Goal: Task Accomplishment & Management: Complete application form

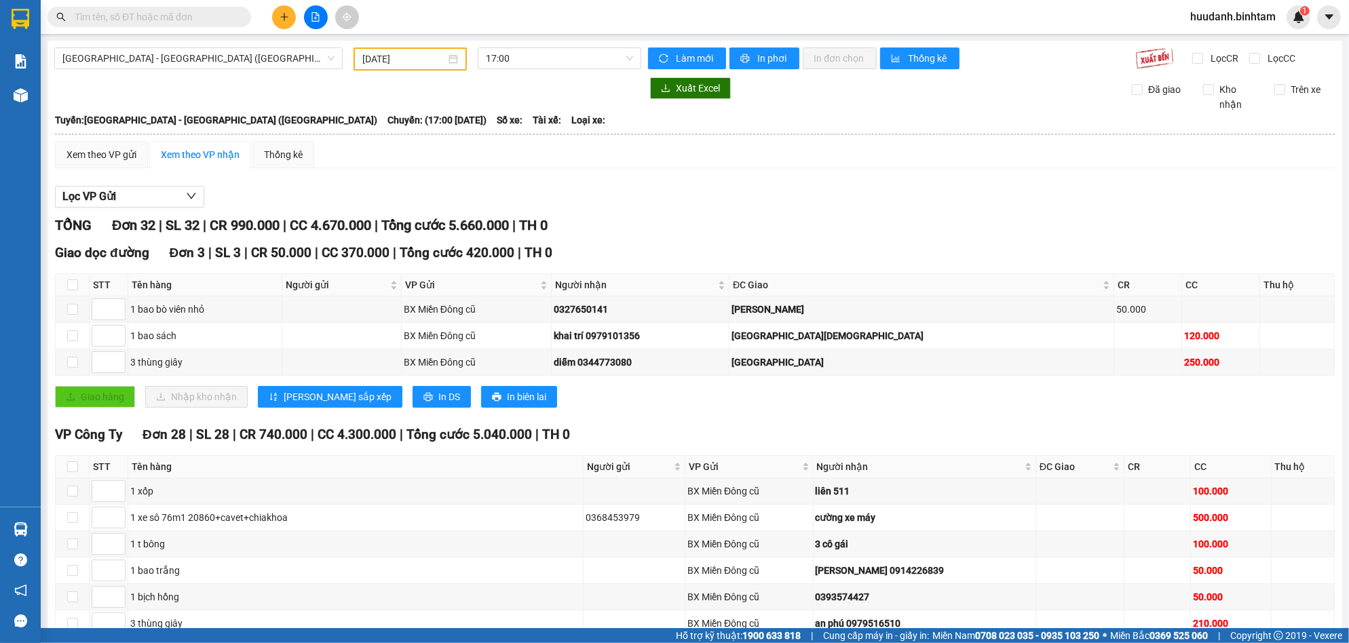
type input "[DATE]"
click at [284, 9] on button at bounding box center [284, 17] width 24 height 24
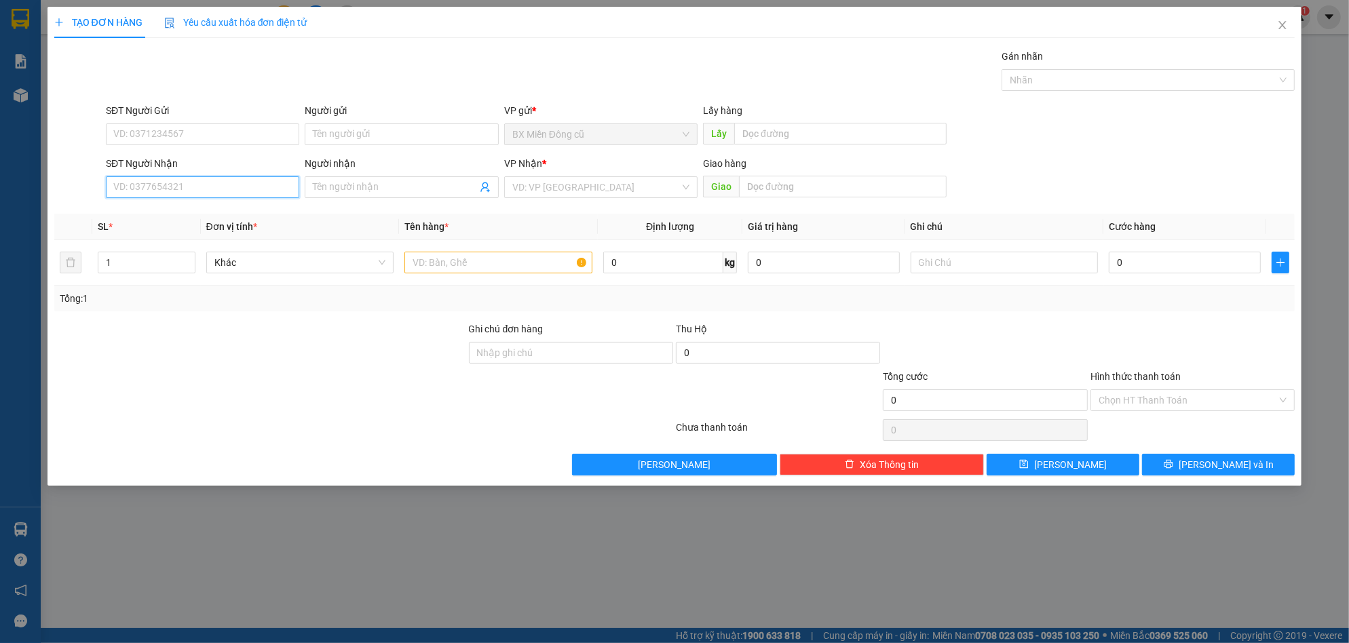
click at [259, 185] on input "SĐT Người Nhận" at bounding box center [202, 187] width 193 height 22
type input "0906569860"
click at [543, 191] on input "search" at bounding box center [596, 187] width 168 height 20
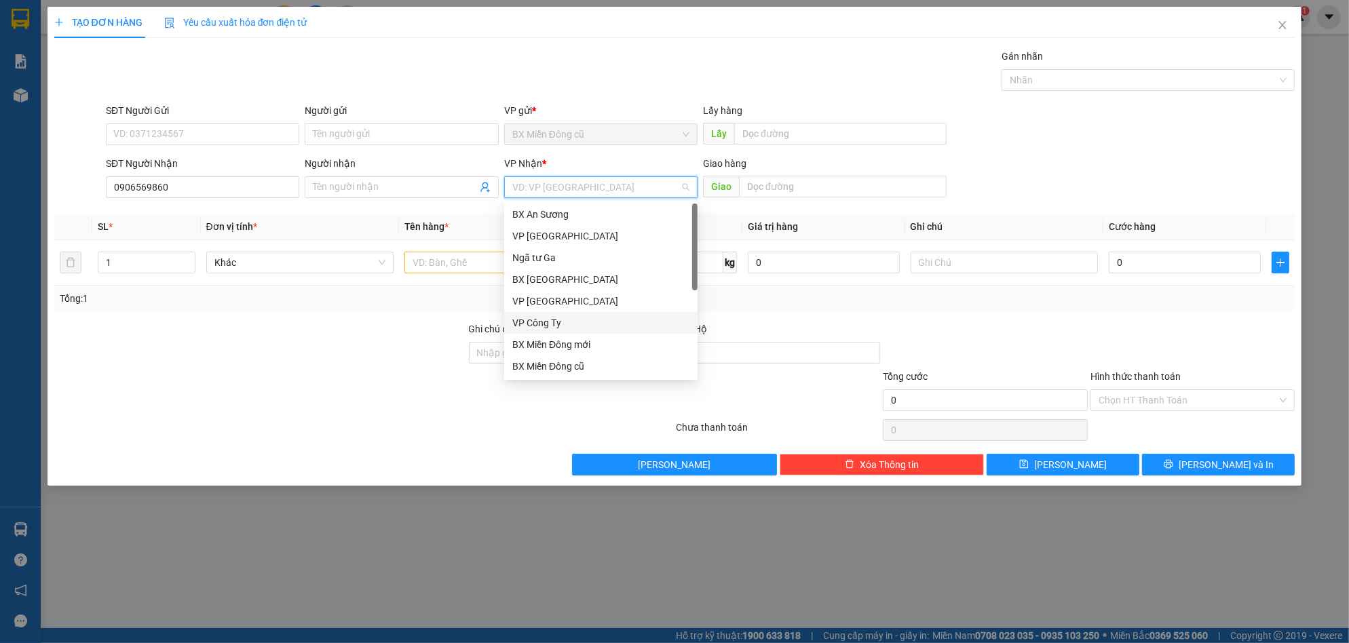
click at [538, 326] on div "VP Công Ty" at bounding box center [600, 322] width 177 height 15
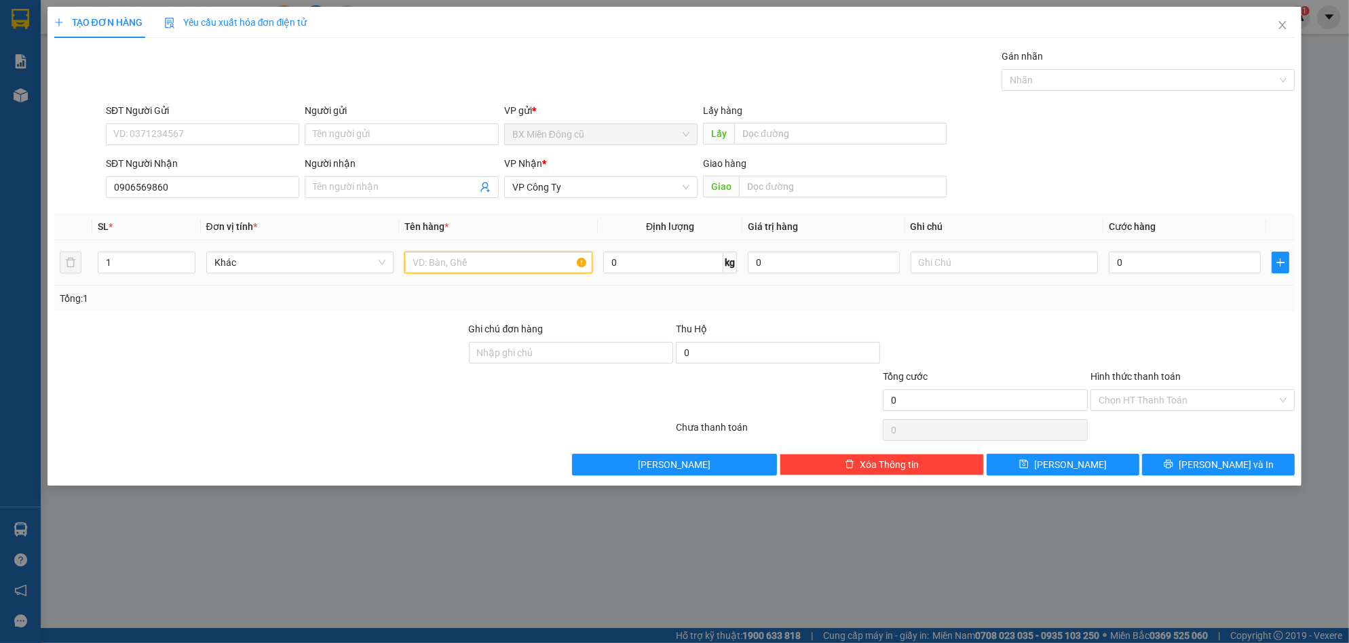
click at [478, 268] on input "text" at bounding box center [498, 263] width 188 height 22
paste input "ô"
type input "1 xôp"
click at [1148, 259] on input "0" at bounding box center [1185, 263] width 152 height 22
type input "5"
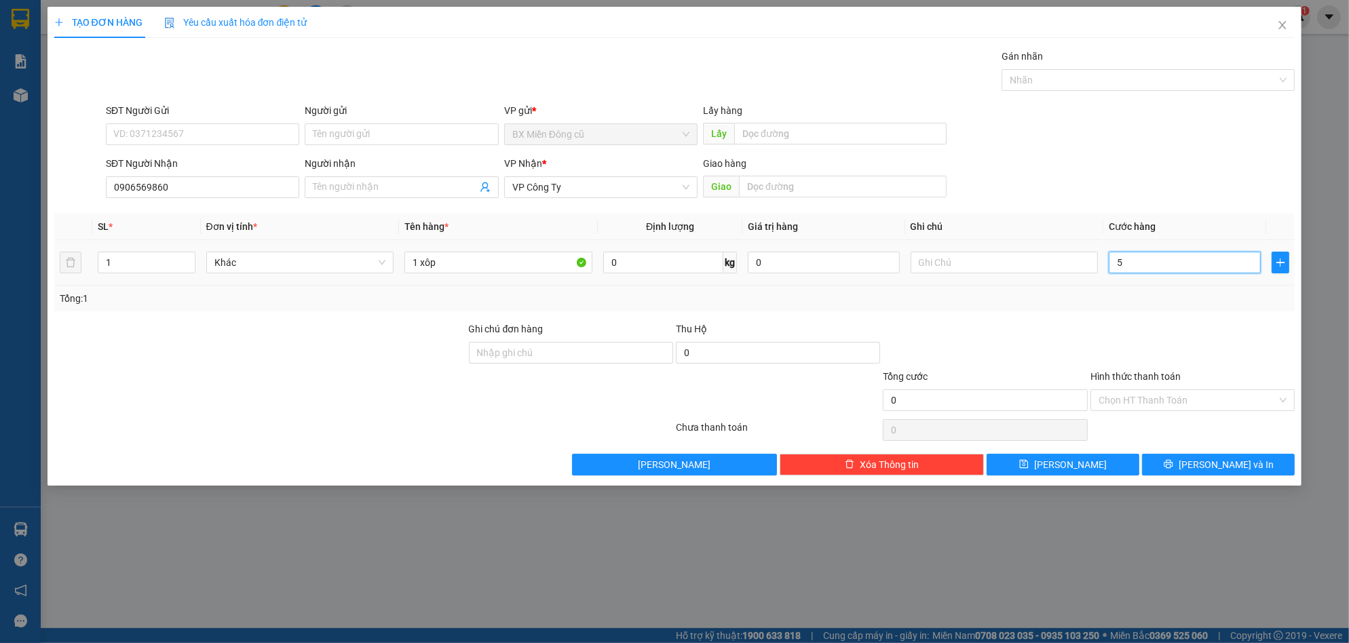
type input "5"
type input "50"
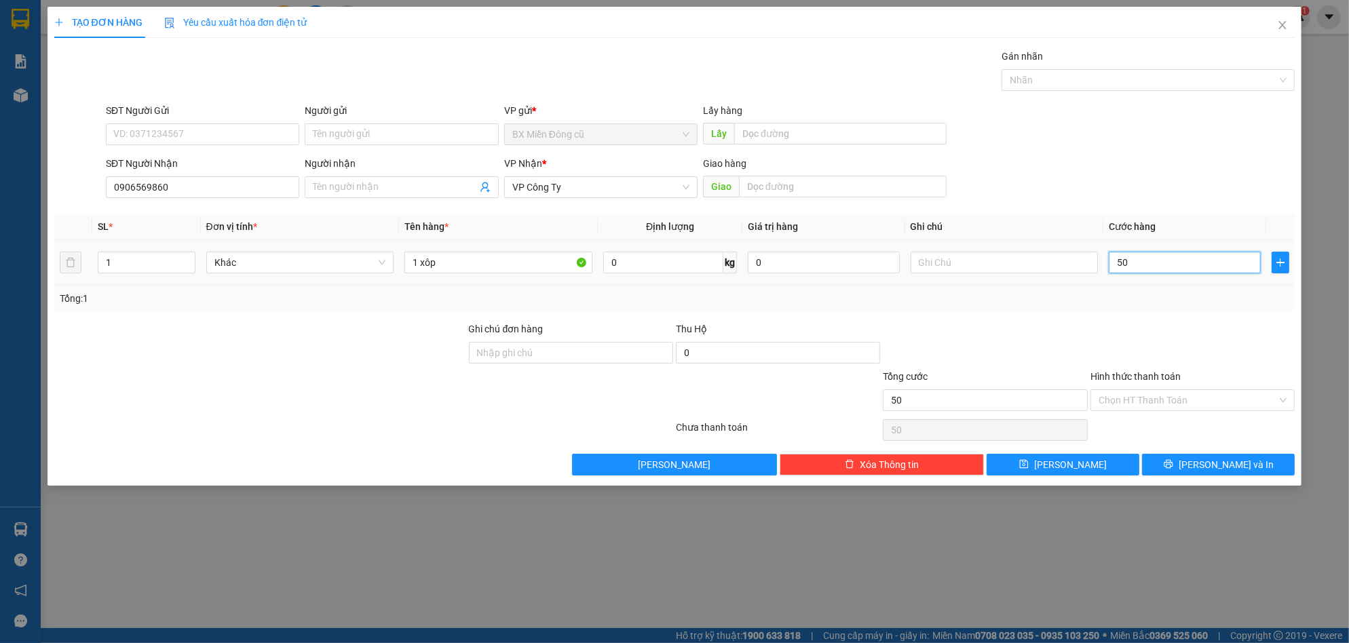
type input "500"
type input "5.000"
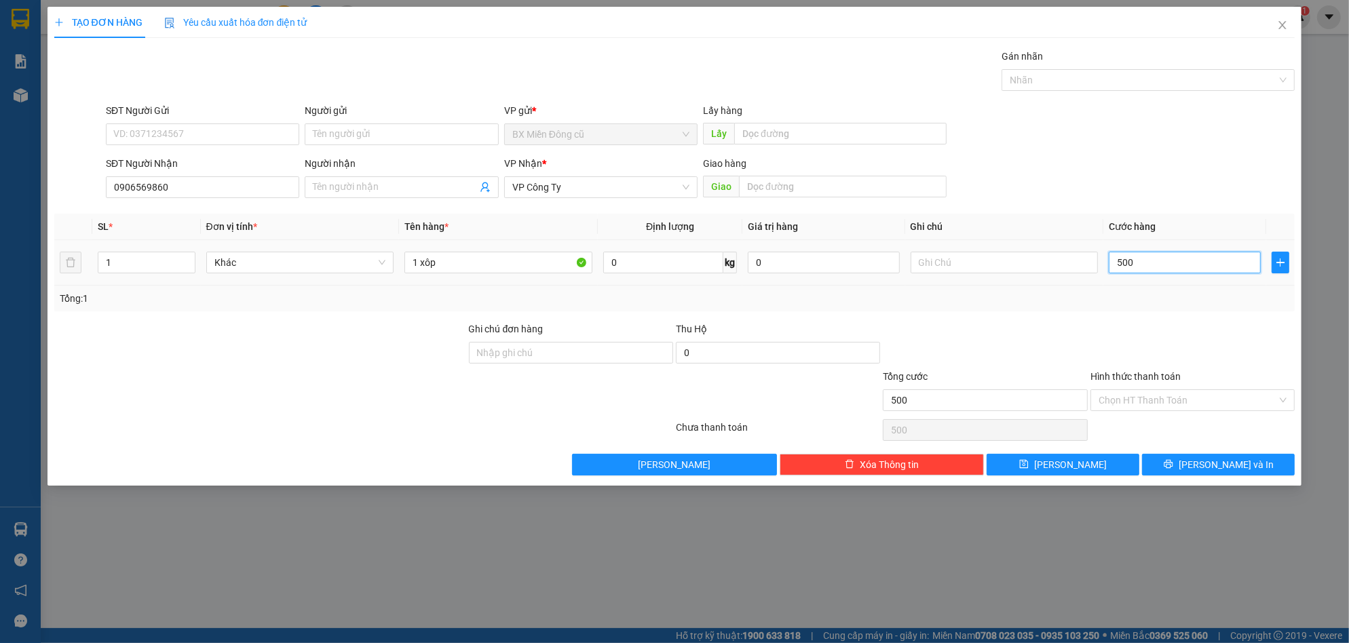
type input "5.000"
type input "50.000"
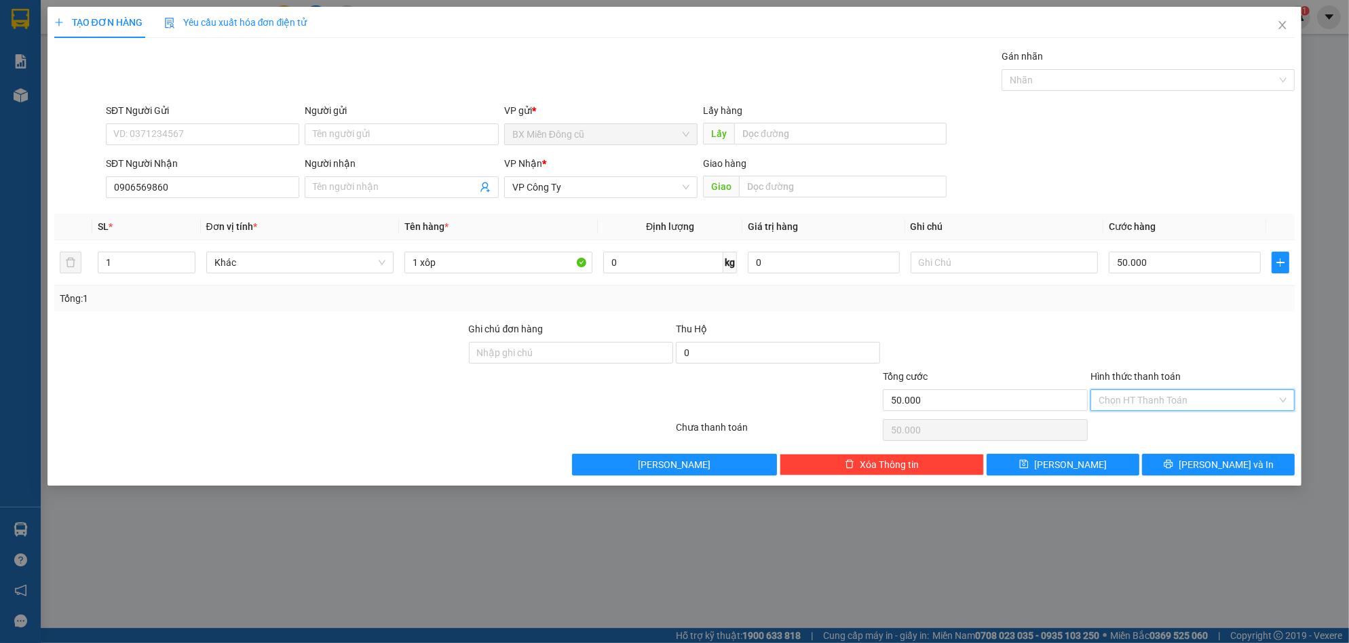
click at [1190, 395] on input "Hình thức thanh toán" at bounding box center [1187, 400] width 178 height 20
click at [1144, 428] on div "Tại văn phòng" at bounding box center [1192, 427] width 189 height 15
type input "0"
click at [1172, 461] on icon "printer" at bounding box center [1168, 464] width 9 height 9
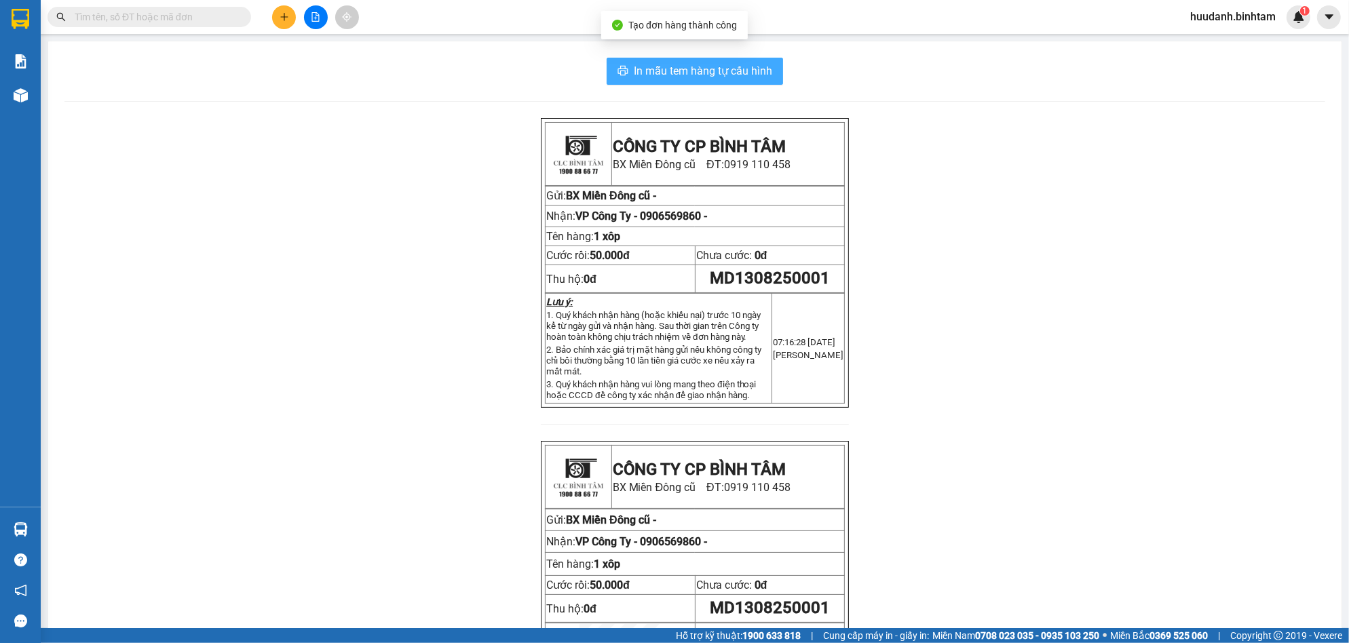
click at [726, 74] on span "In mẫu tem hàng tự cấu hình" at bounding box center [703, 70] width 138 height 17
click at [316, 11] on button at bounding box center [316, 17] width 24 height 24
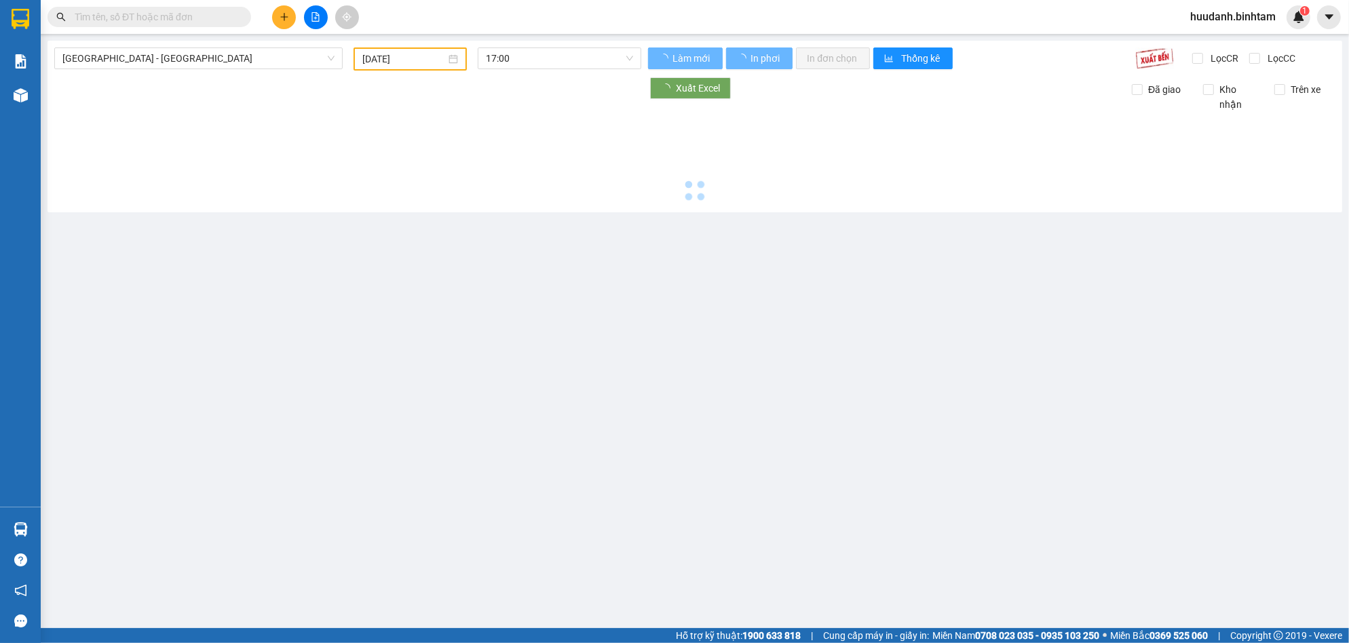
type input "[DATE]"
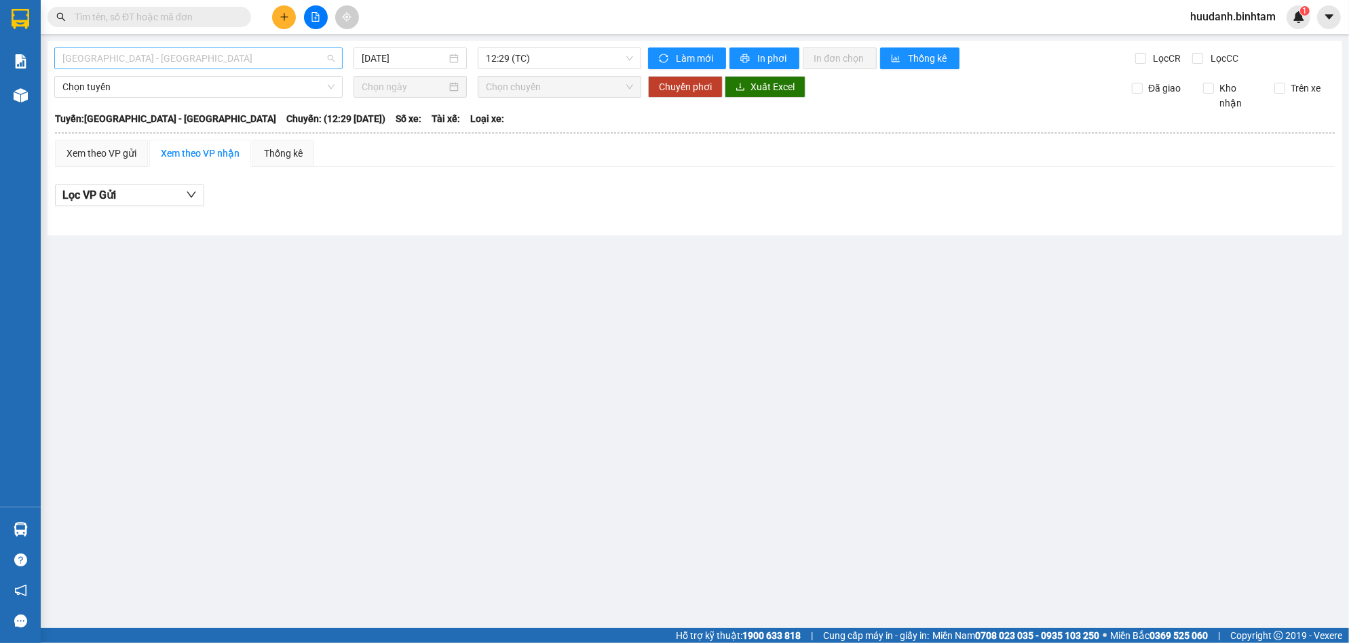
click at [206, 54] on span "[GEOGRAPHIC_DATA] - [GEOGRAPHIC_DATA]" at bounding box center [198, 58] width 272 height 20
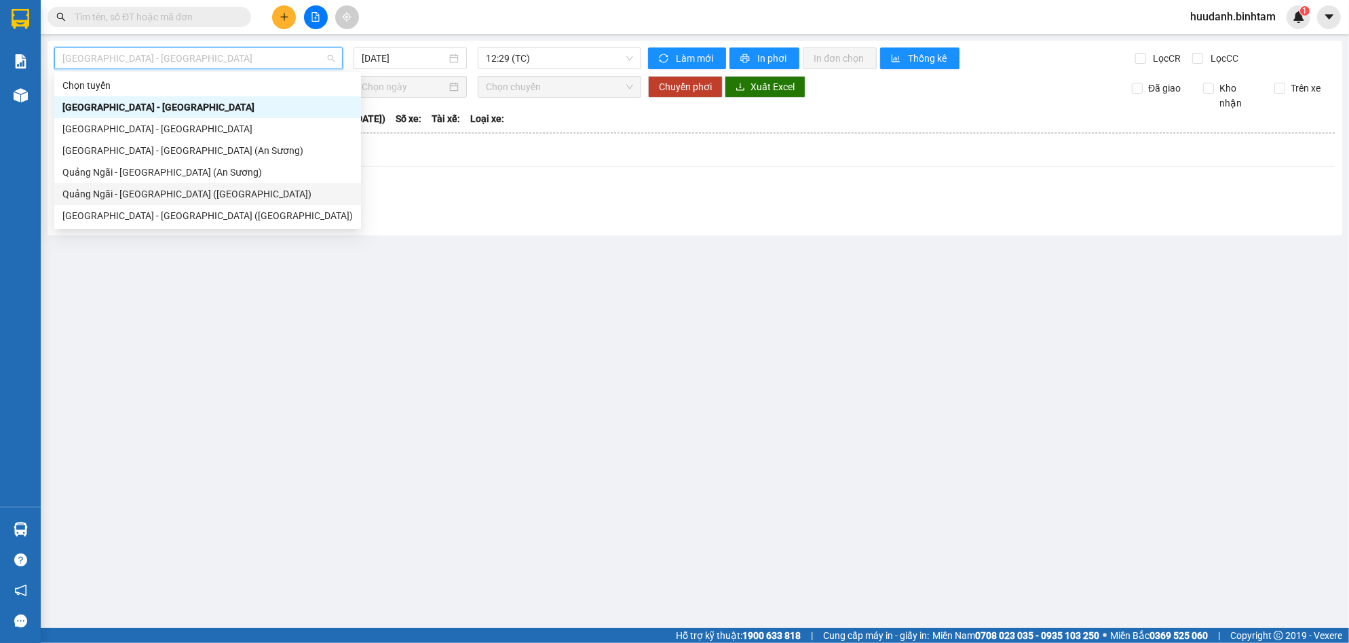
click at [201, 190] on div "Quảng Ngãi - [GEOGRAPHIC_DATA] ([GEOGRAPHIC_DATA])" at bounding box center [207, 194] width 290 height 15
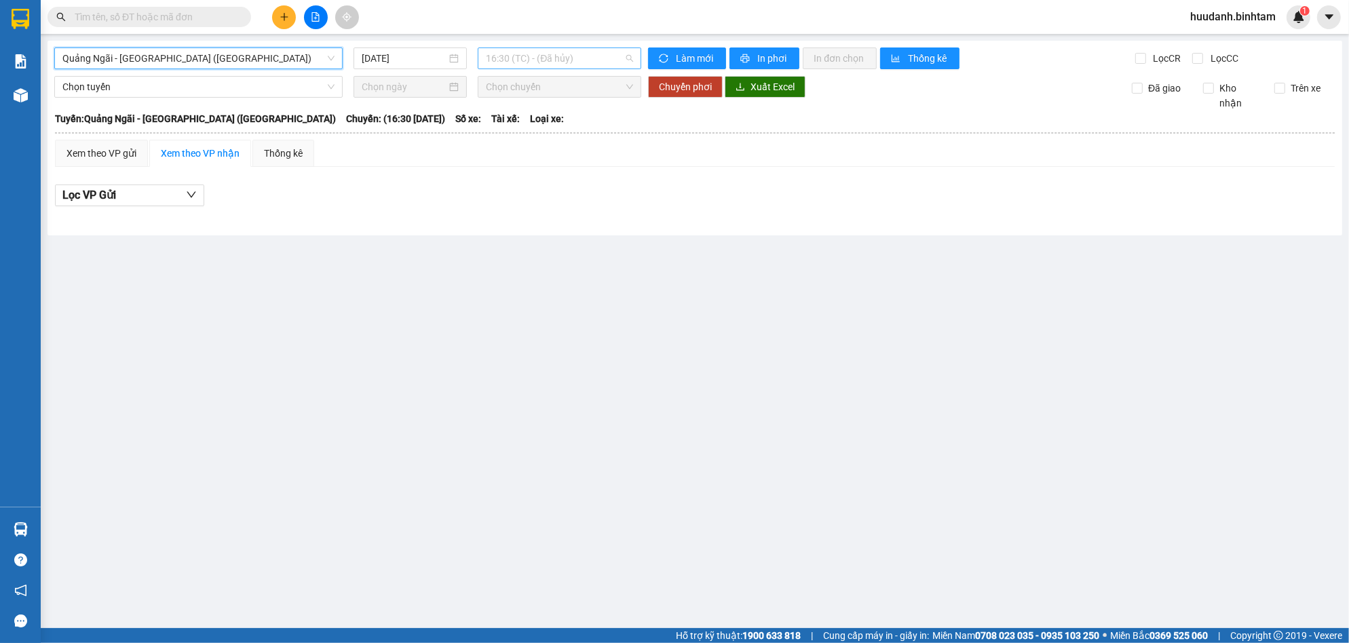
click at [569, 59] on span "16:30 (TC) - (Đã hủy)" at bounding box center [559, 58] width 147 height 20
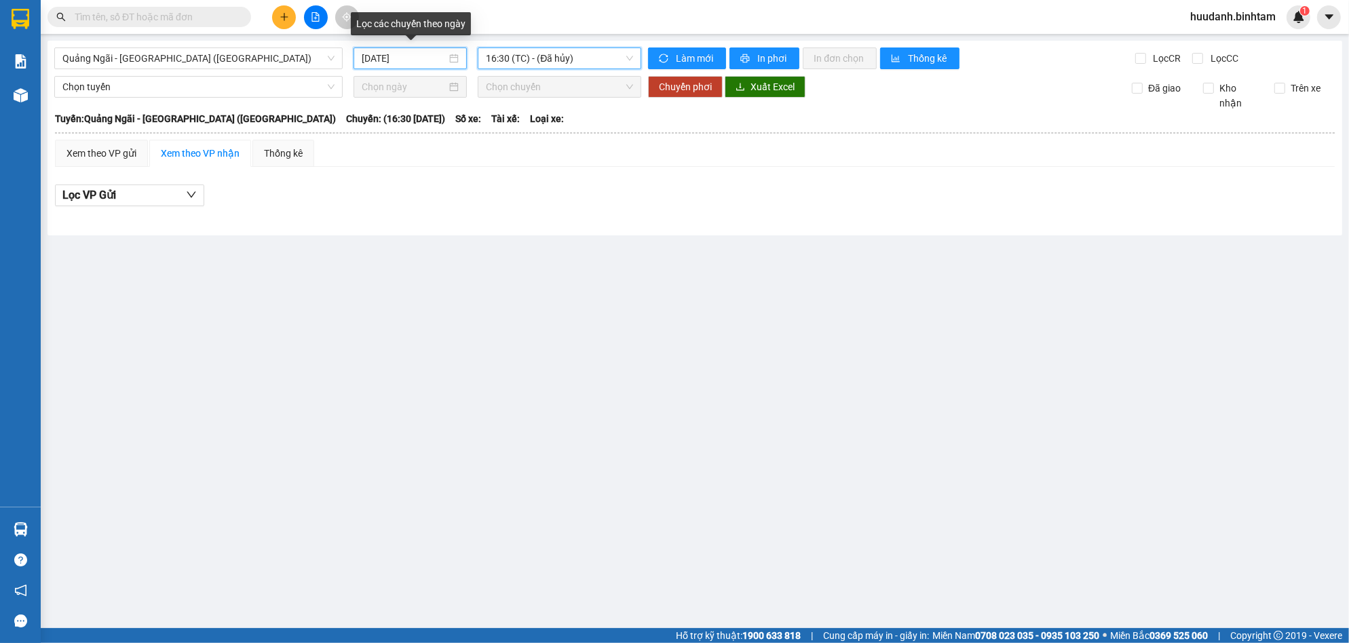
click at [391, 58] on input "[DATE]" at bounding box center [404, 58] width 85 height 15
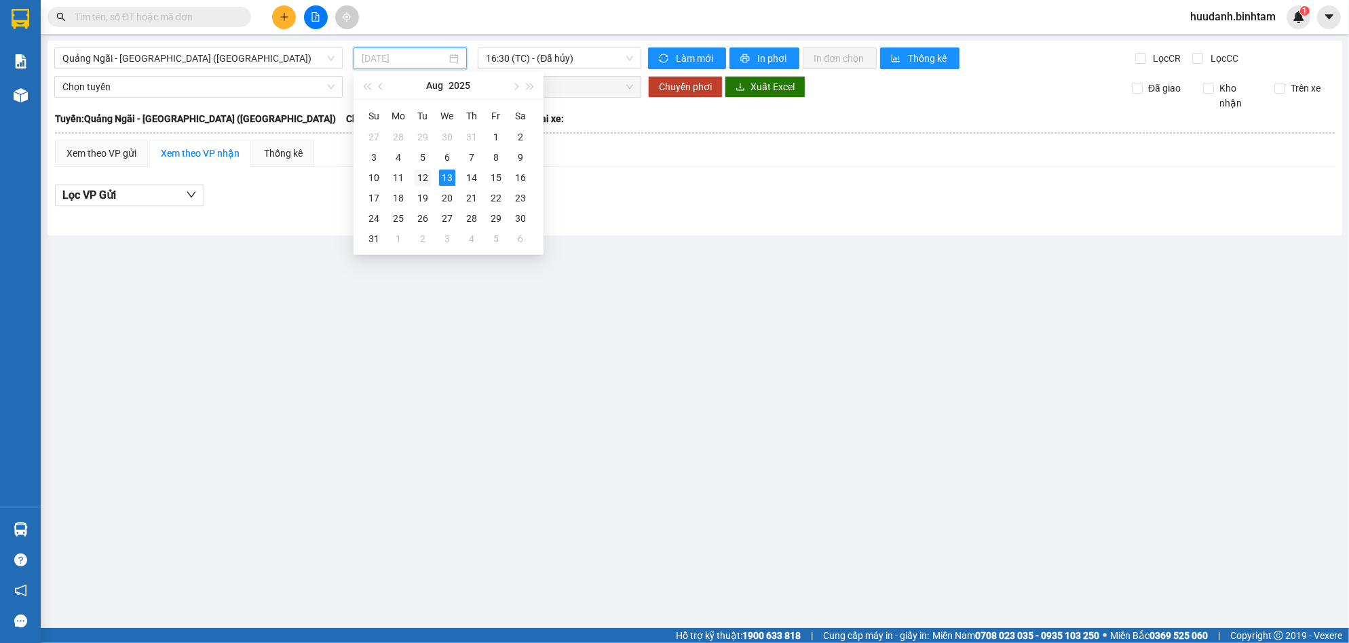
click at [424, 174] on div "12" at bounding box center [423, 178] width 16 height 16
type input "[DATE]"
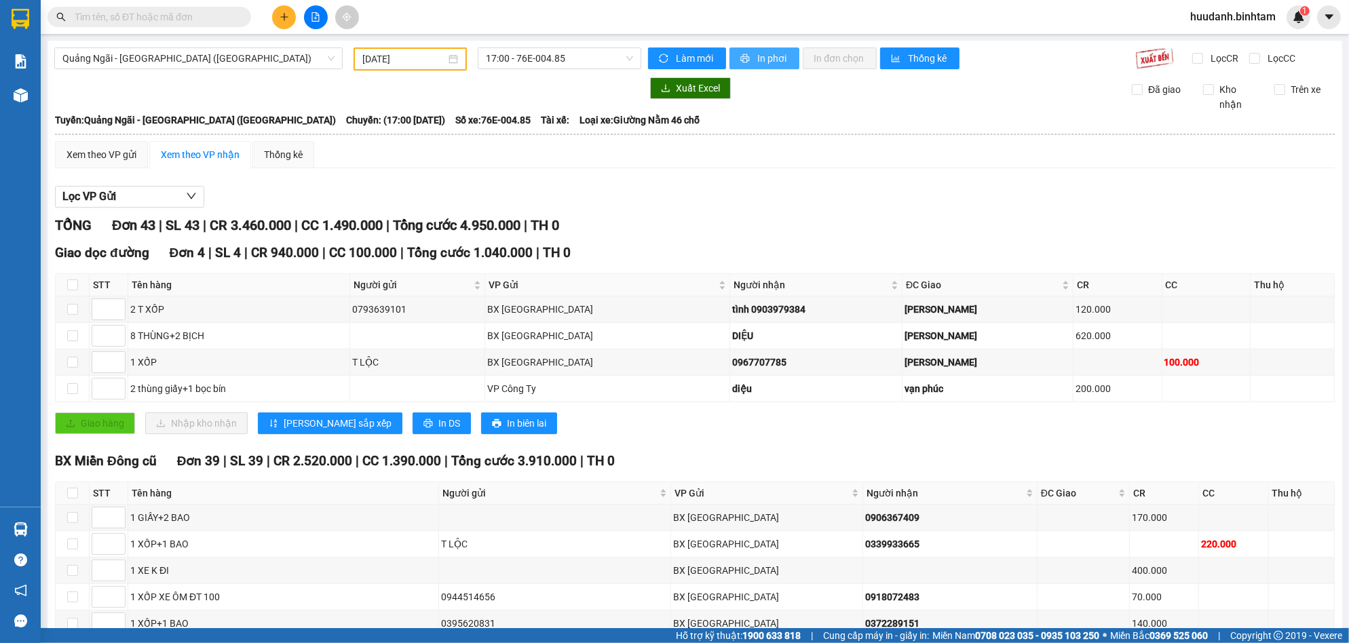
click at [757, 58] on span "In phơi" at bounding box center [772, 58] width 31 height 15
